Goal: Transaction & Acquisition: Purchase product/service

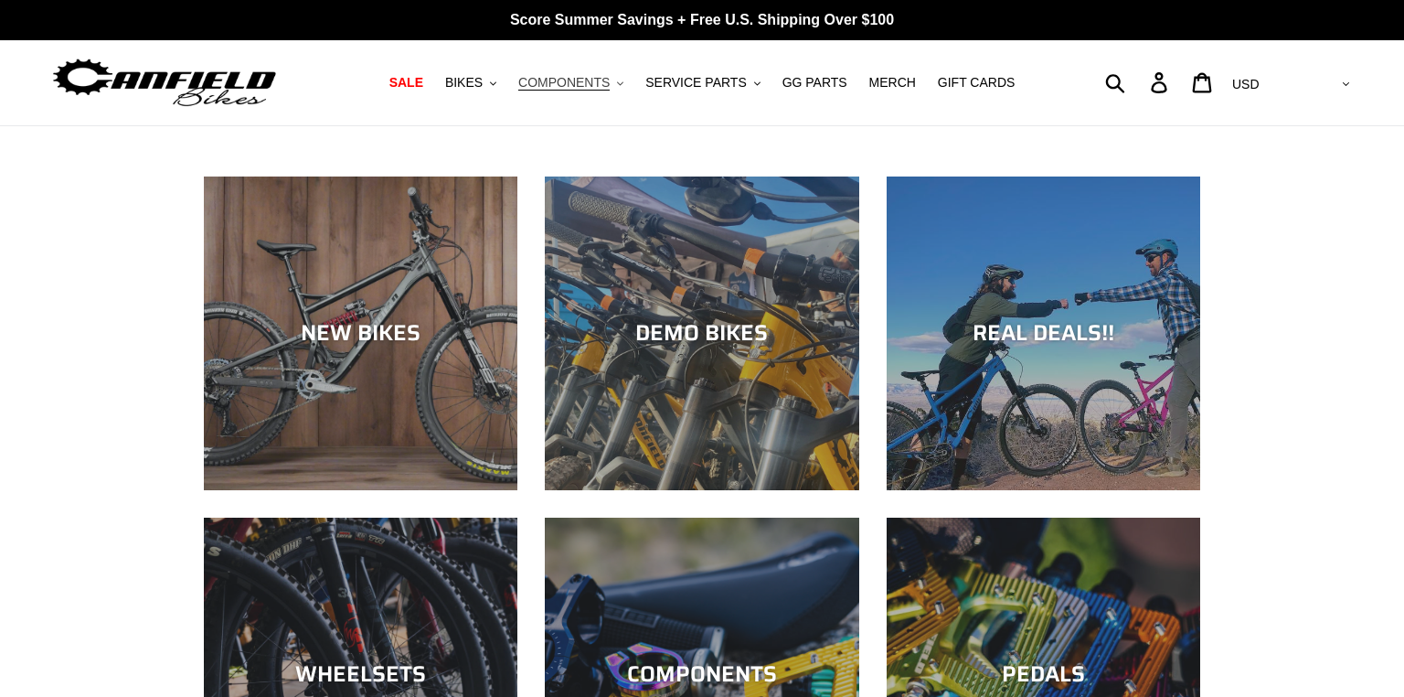
click at [566, 84] on span "COMPONENTS" at bounding box center [563, 83] width 91 height 16
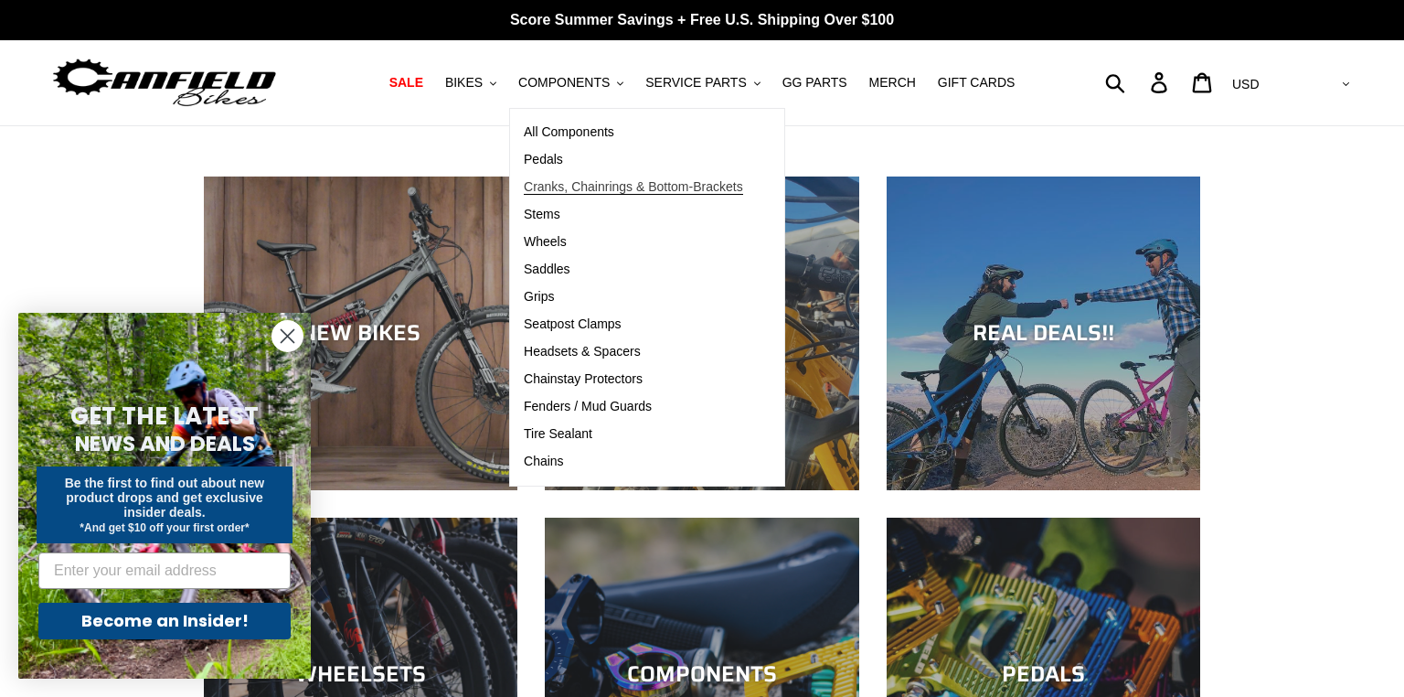
click at [560, 183] on span "Cranks, Chainrings & Bottom-Brackets" at bounding box center [633, 187] width 219 height 16
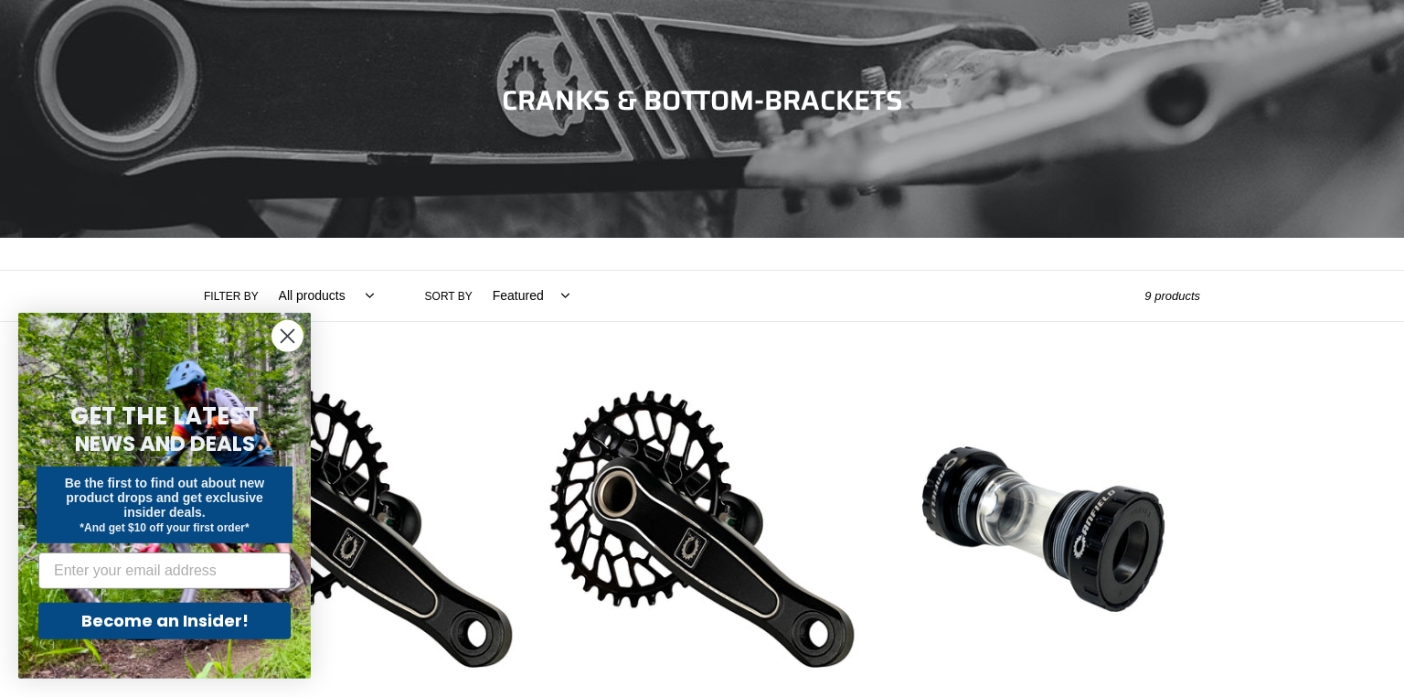
scroll to position [263, 0]
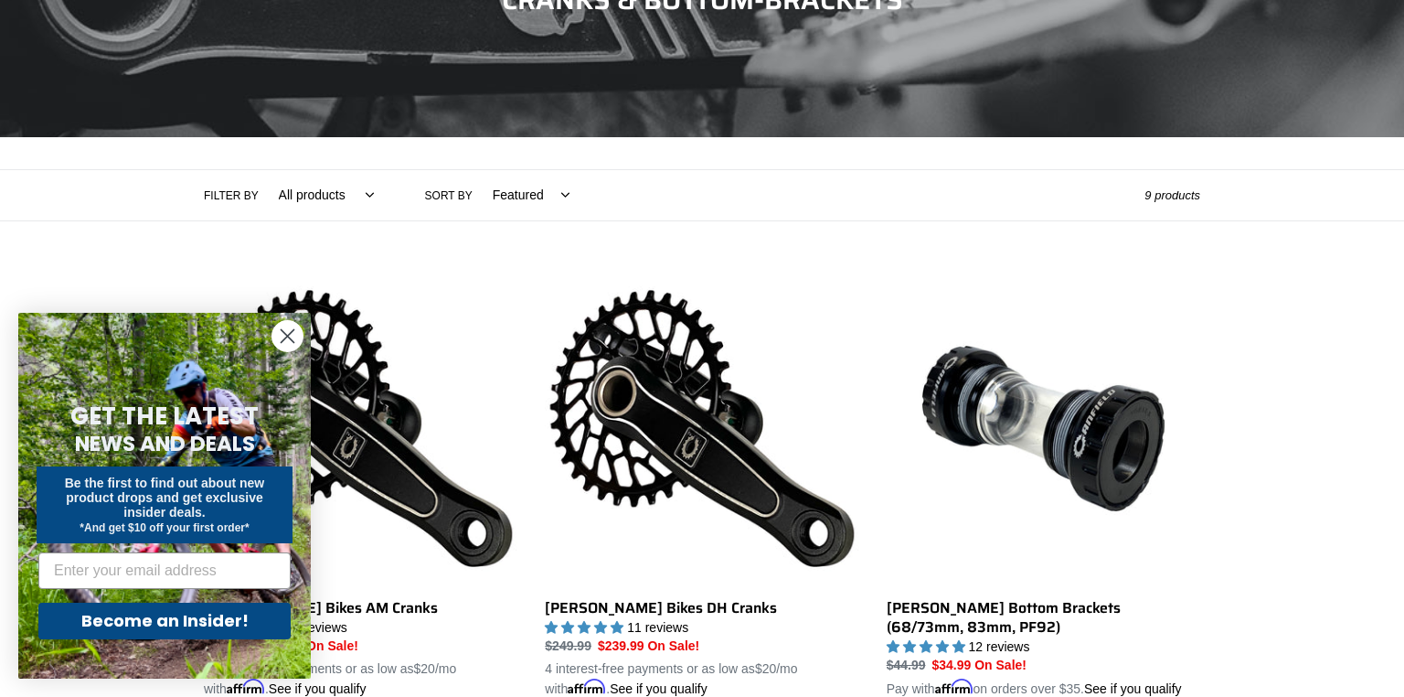
click at [308, 329] on form "GET THE LATEST NEWS AND DEALS Be the first to find out about new product drops …" at bounding box center [164, 496] width 293 height 366
click at [289, 335] on icon "Close dialog" at bounding box center [288, 336] width 13 height 13
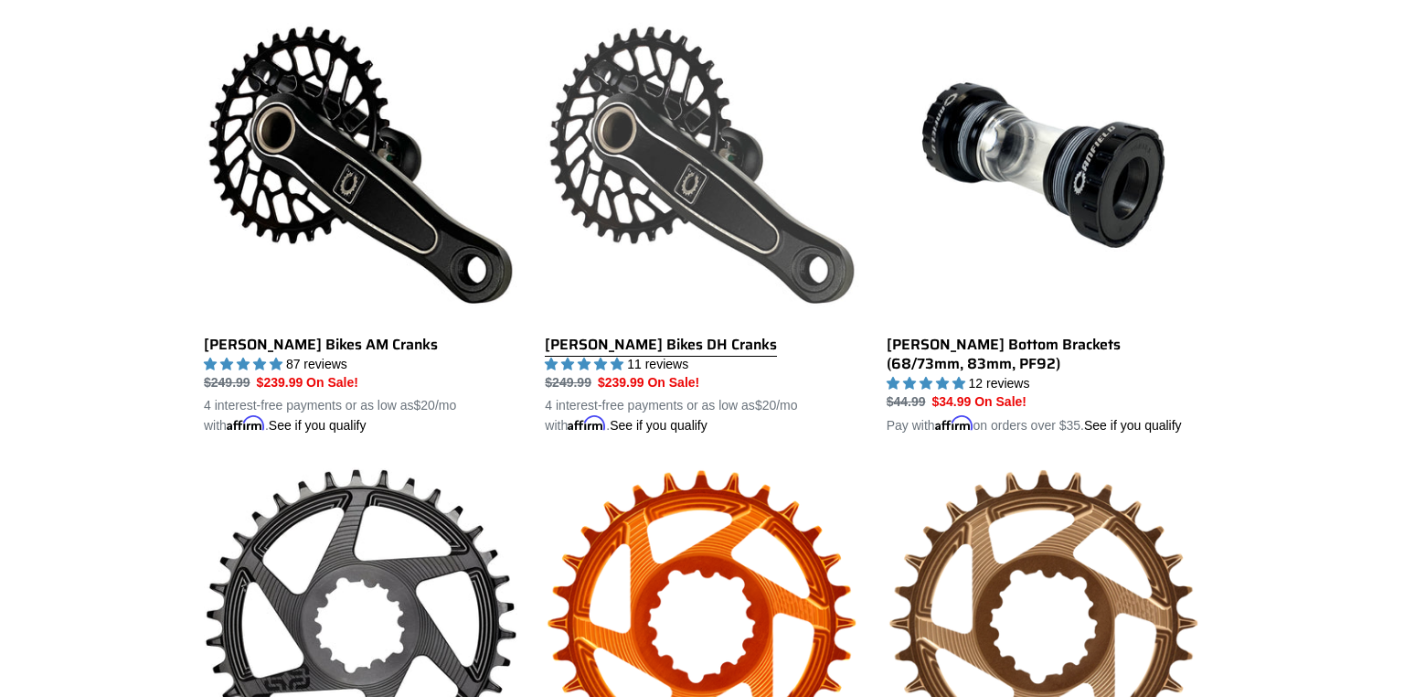
scroll to position [790, 0]
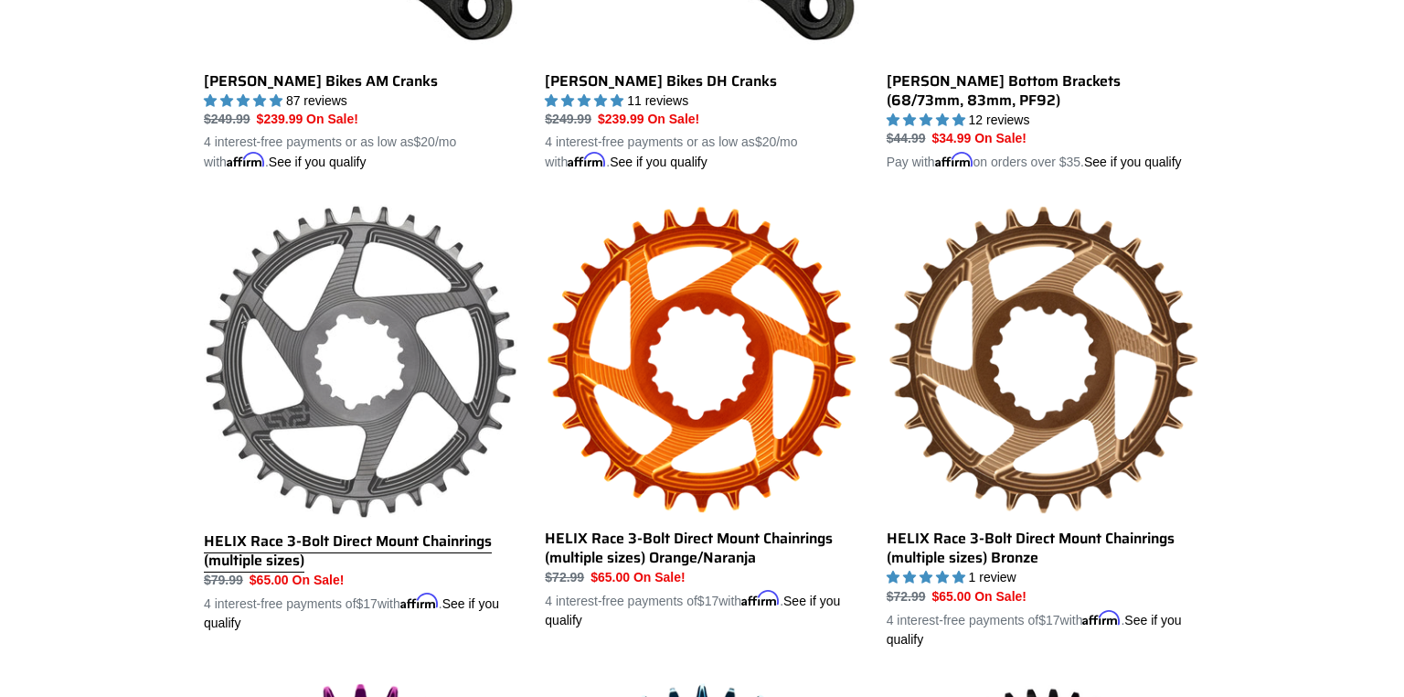
click at [408, 319] on link "HELIX Race 3-Bolt Direct Mount Chainrings (multiple sizes)" at bounding box center [361, 418] width 314 height 428
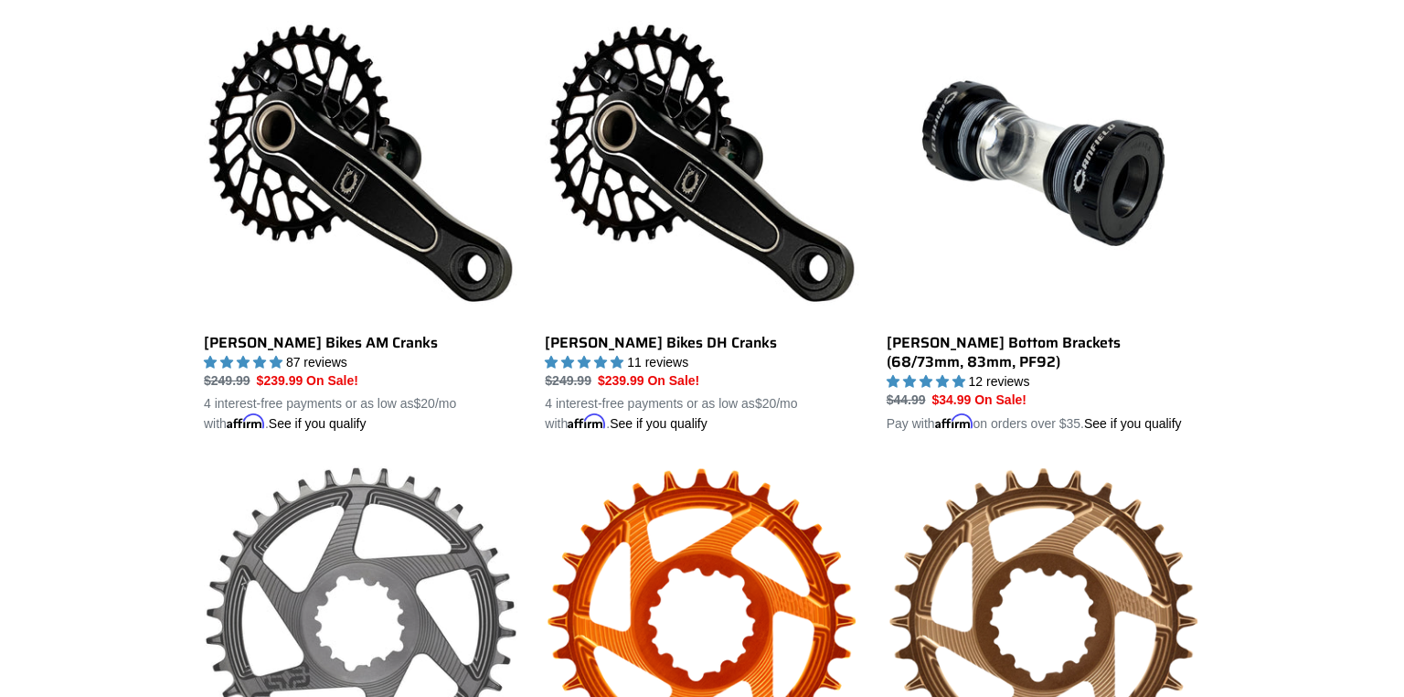
scroll to position [527, 0]
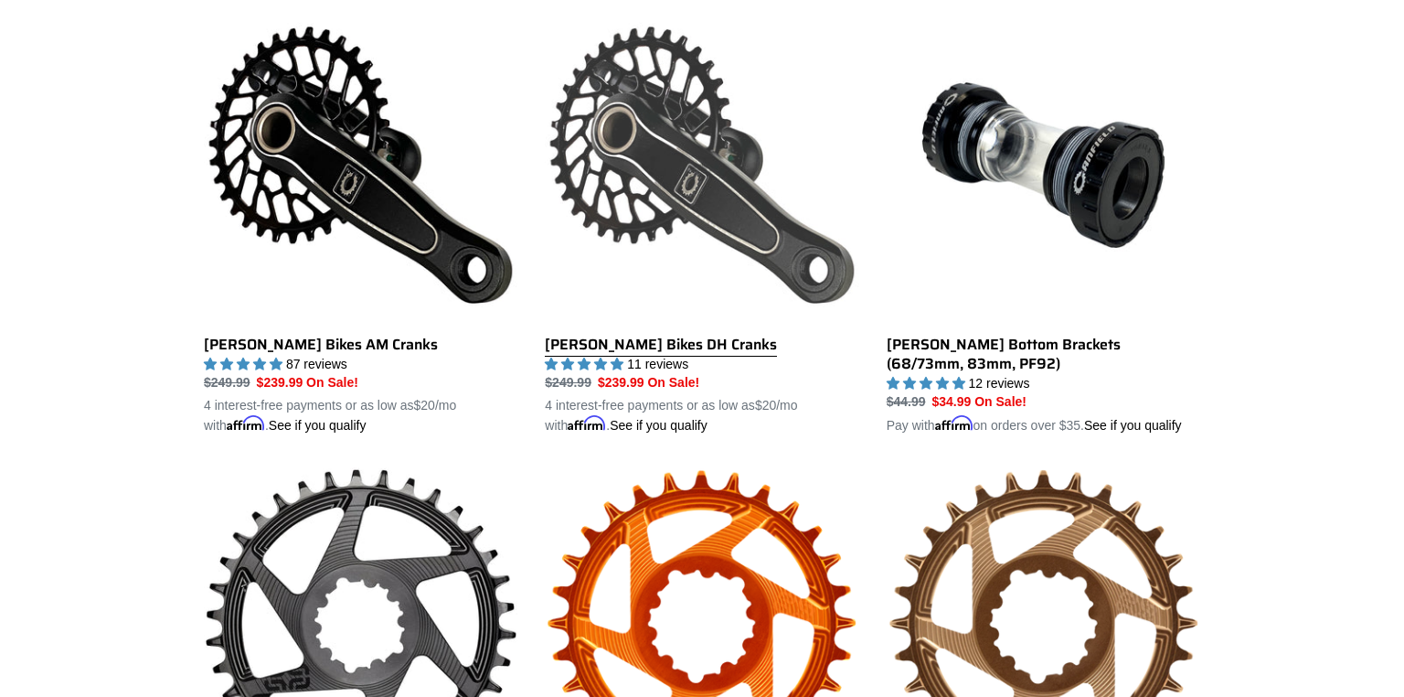
click at [700, 183] on link "[PERSON_NAME] Bikes DH Cranks" at bounding box center [702, 222] width 314 height 428
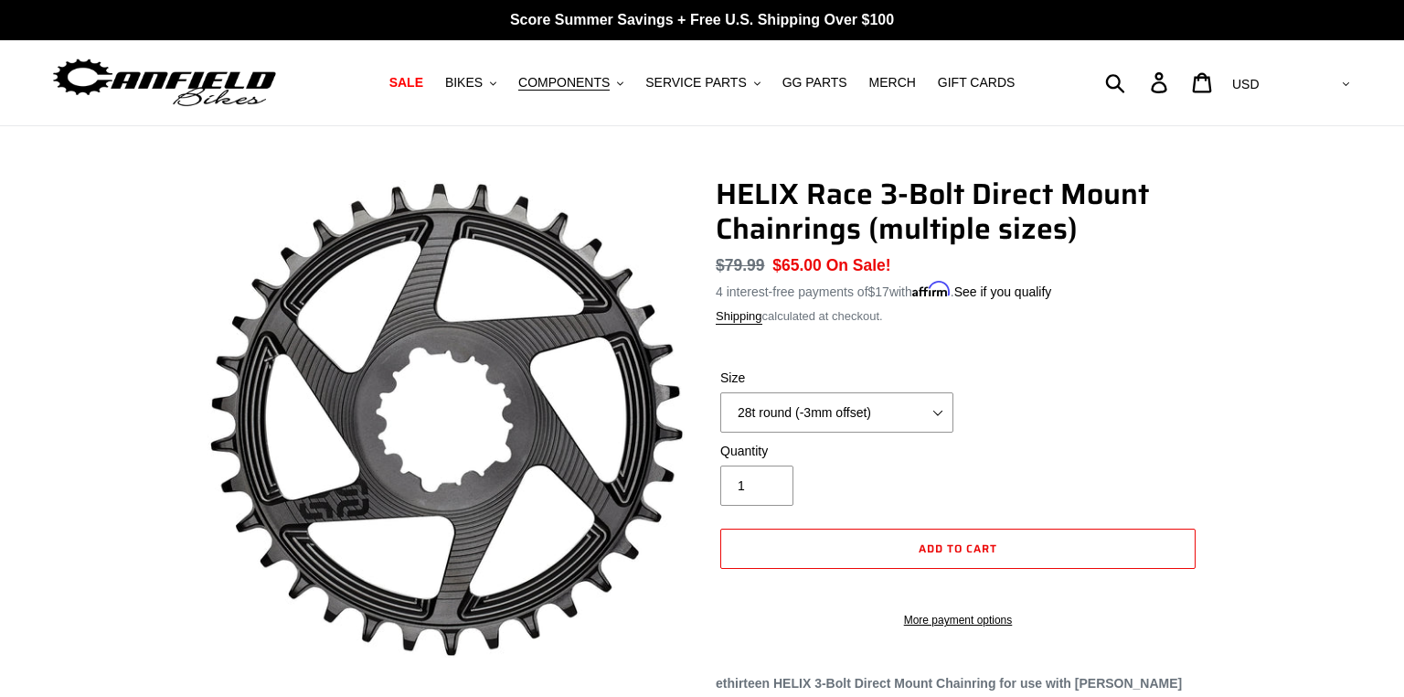
click at [844, 385] on label "Size" at bounding box center [836, 377] width 233 height 19
click at [844, 392] on select "28t round (-3mm offset) 30t round (-3mm offset) 32t round (-3mm offset) 34t rou…" at bounding box center [836, 412] width 233 height 40
click at [720, 392] on select "28t round (-3mm offset) 30t round (-3mm offset) 32t round (-3mm offset) 34t rou…" at bounding box center [836, 412] width 233 height 40
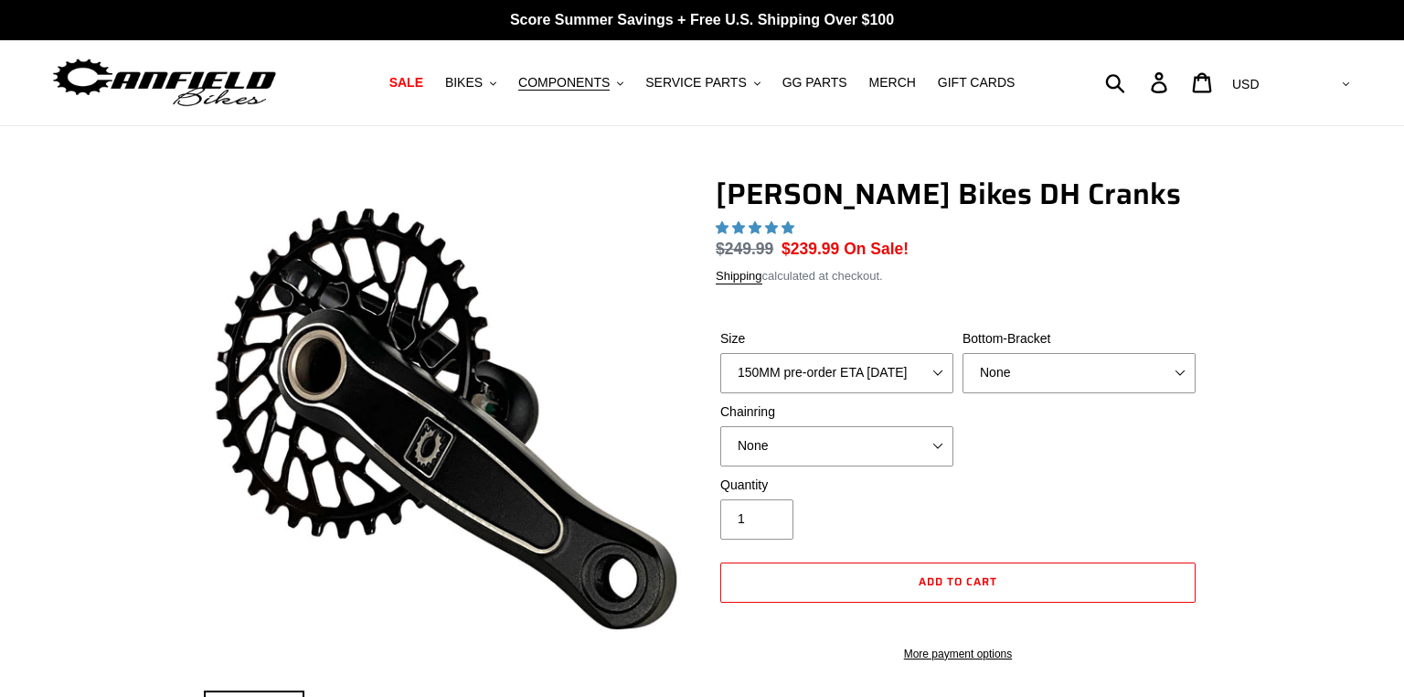
select select "highest-rating"
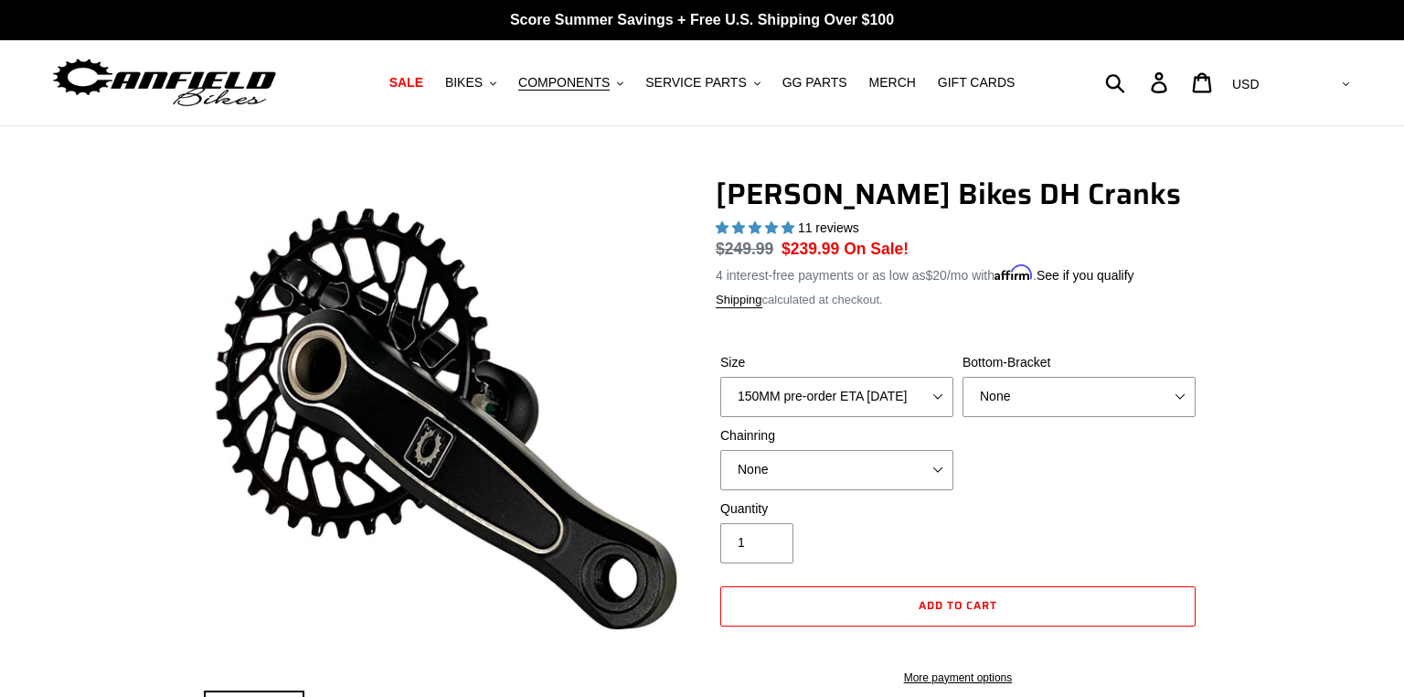
click at [801, 368] on label "Size" at bounding box center [836, 362] width 233 height 19
click at [801, 377] on select "150MM pre-order ETA [DATE] 155MM pre-order ETA [DATE] 160MM pre-order ETA [DATE…" at bounding box center [836, 397] width 233 height 40
click at [720, 377] on select "150MM pre-order ETA [DATE] 155MM pre-order ETA [DATE] 160MM pre-order ETA [DATE…" at bounding box center [836, 397] width 233 height 40
select select "160MM pre-order ETA [DATE]"
click option "160MM pre-order ETA [DATE]" at bounding box center [0, 0] width 0 height 0
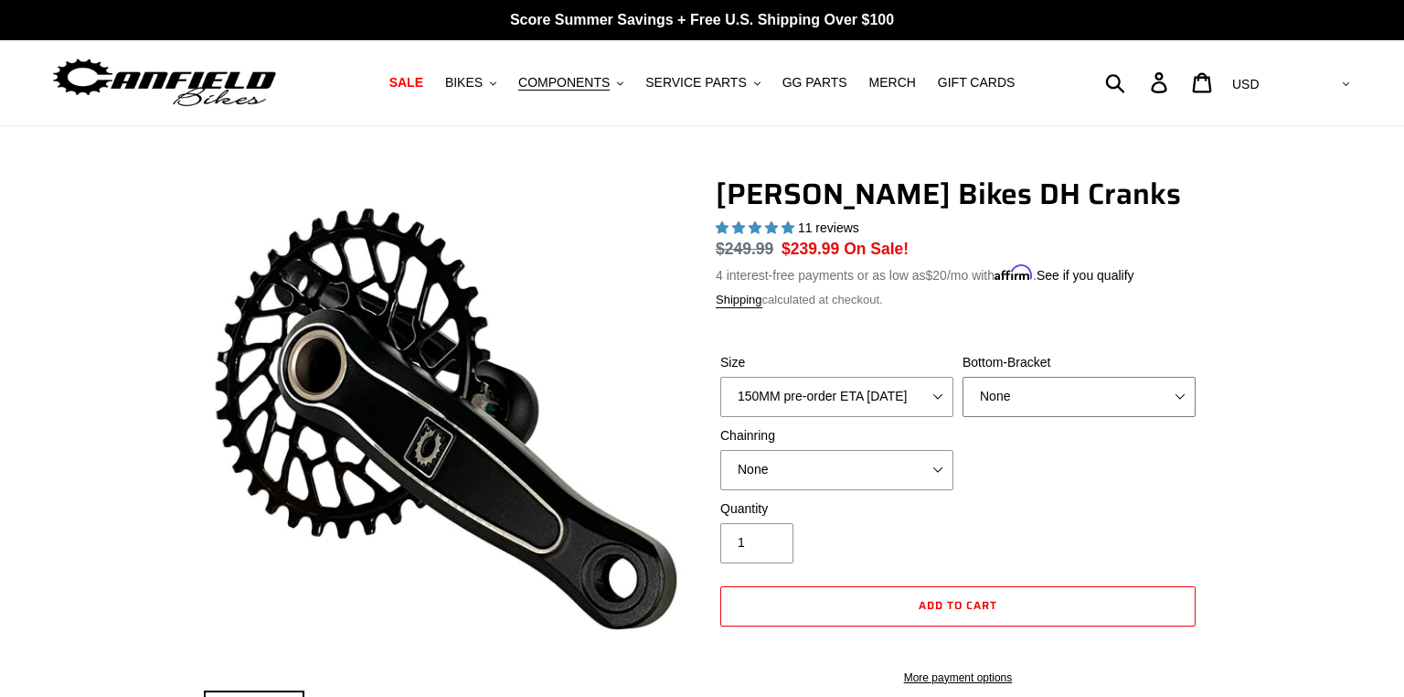
click at [963, 377] on select "None BSA Threaded 83mm" at bounding box center [1079, 397] width 233 height 40
select select "BSA Threaded 83mm"
click option "BSA Threaded 83mm" at bounding box center [0, 0] width 0 height 0
click at [720, 450] on select "None 34t Round" at bounding box center [836, 470] width 233 height 40
click option "None" at bounding box center [0, 0] width 0 height 0
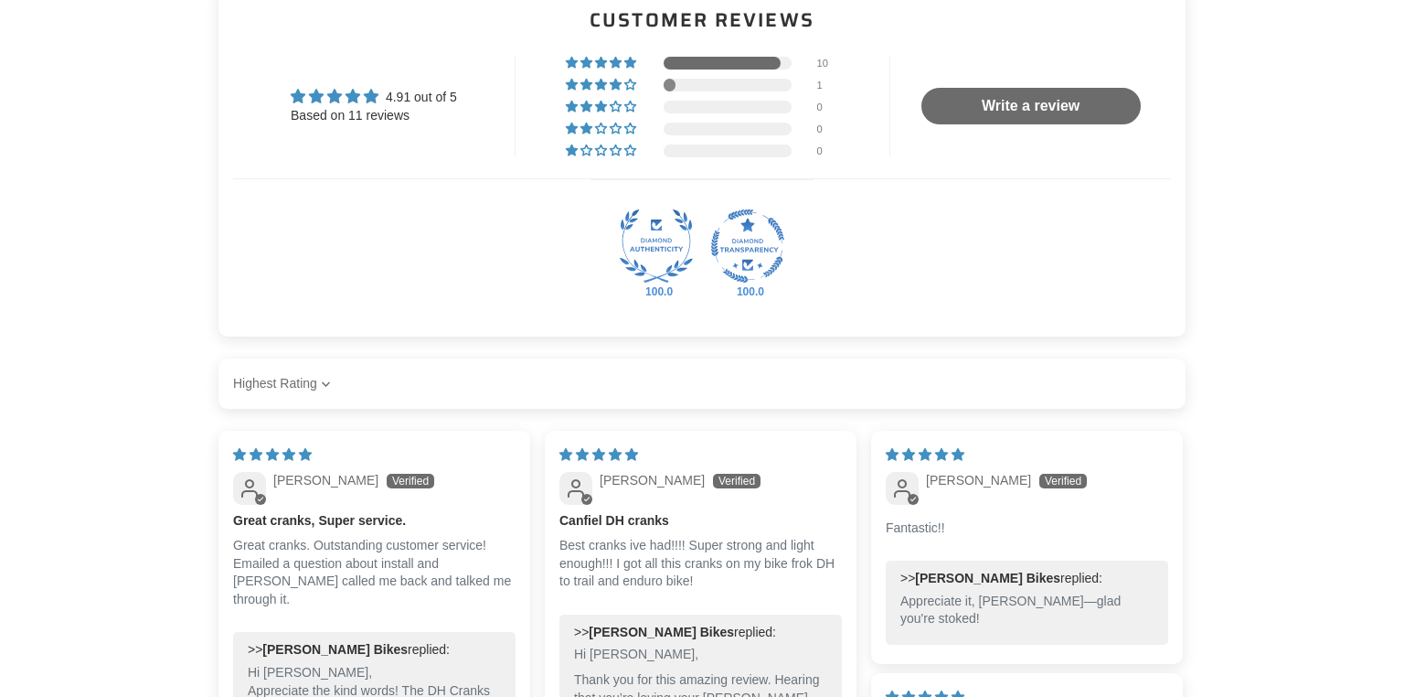
scroll to position [1843, 0]
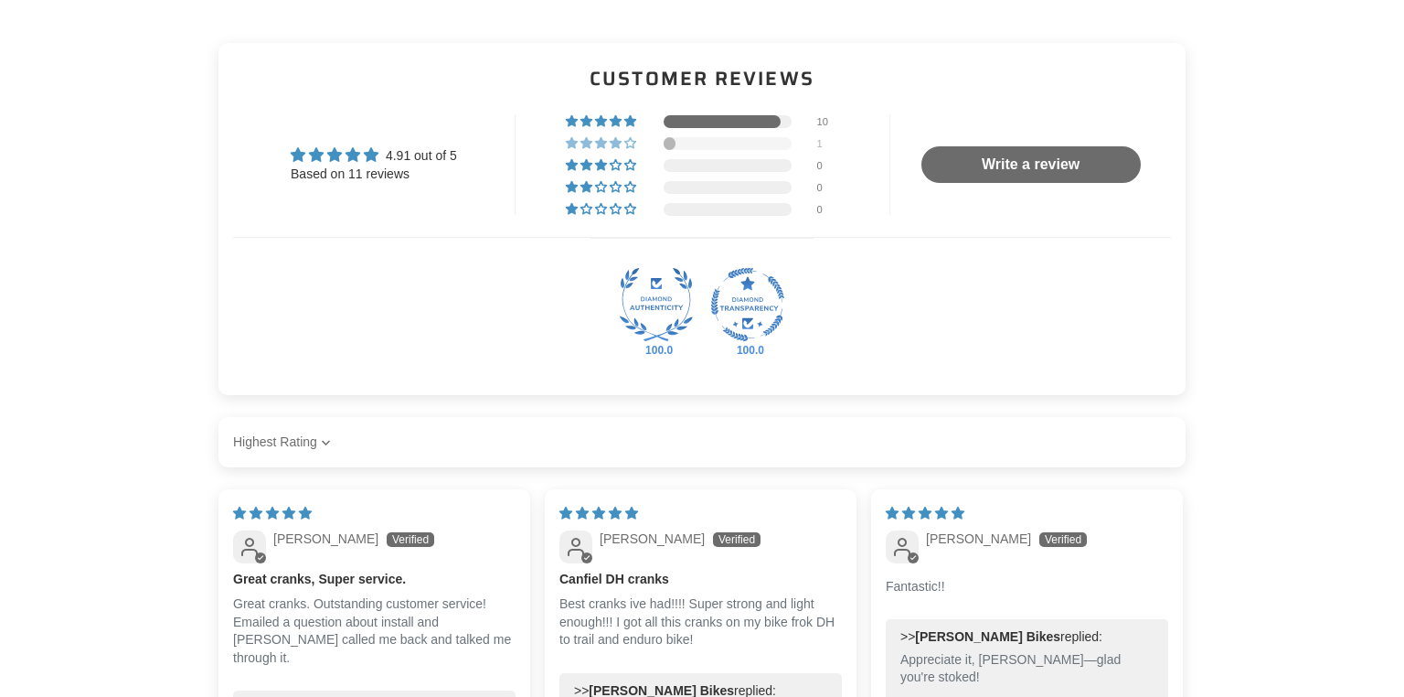
click at [694, 150] on div at bounding box center [728, 143] width 128 height 13
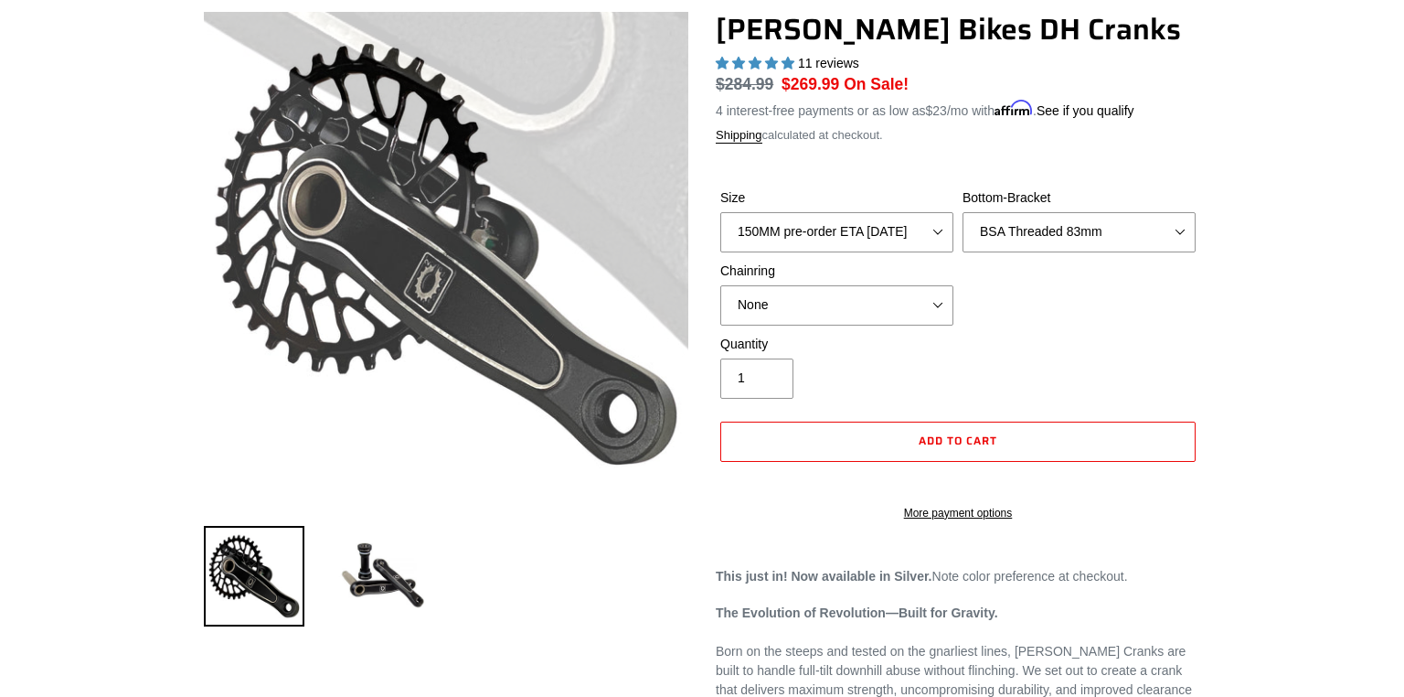
scroll to position [283, 0]
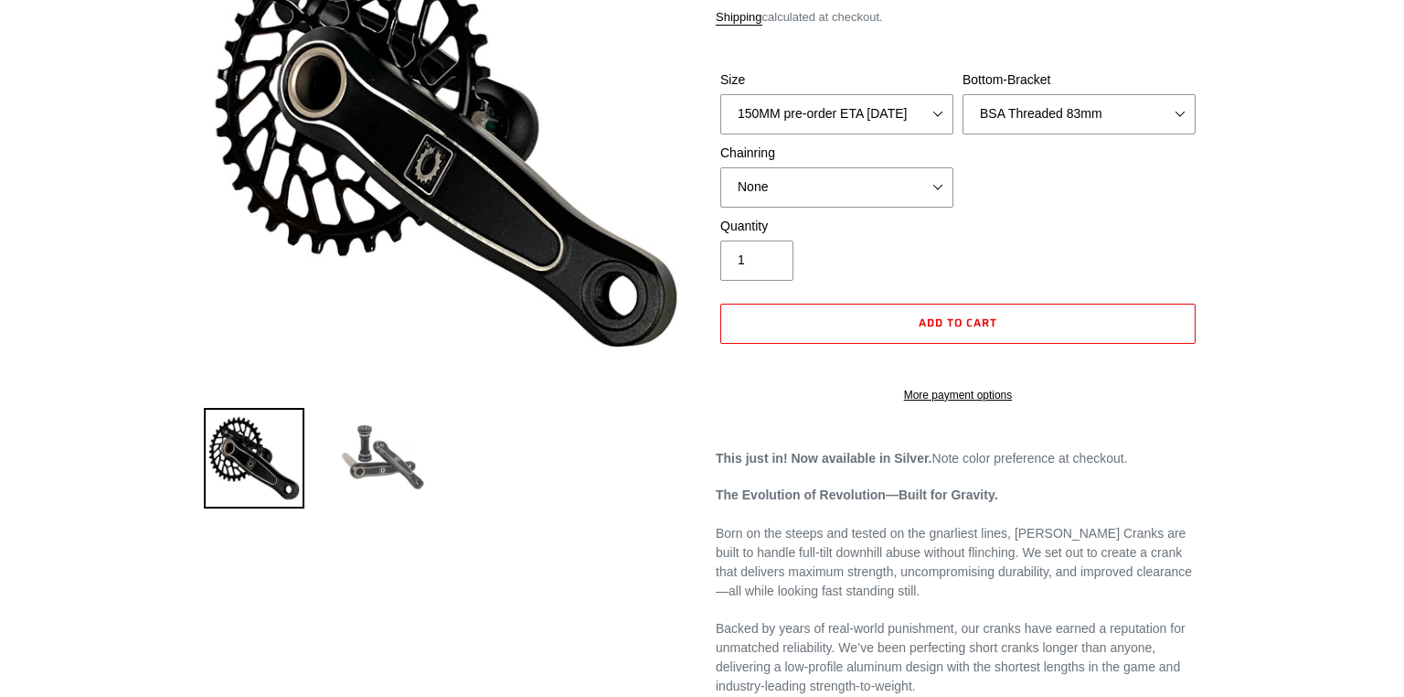
click at [375, 446] on img at bounding box center [382, 458] width 101 height 101
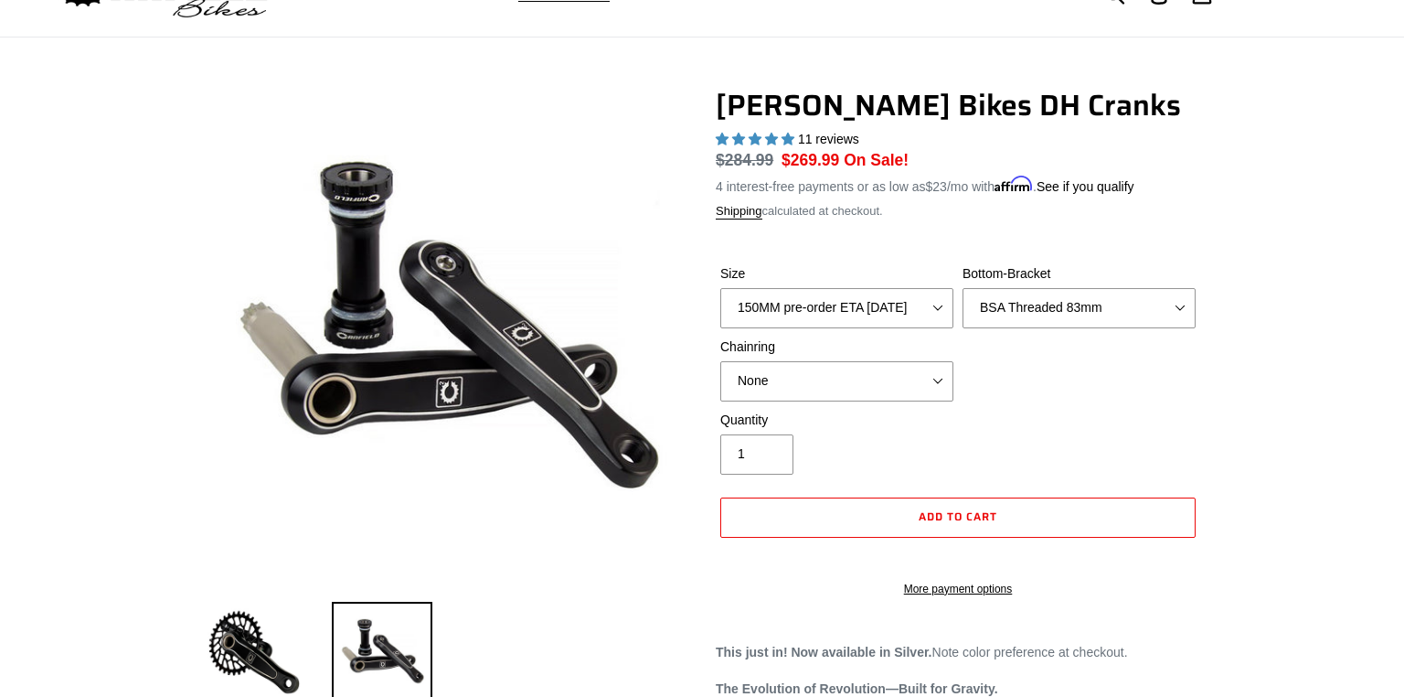
scroll to position [0, 0]
